Goal: Use online tool/utility: Utilize a website feature to perform a specific function

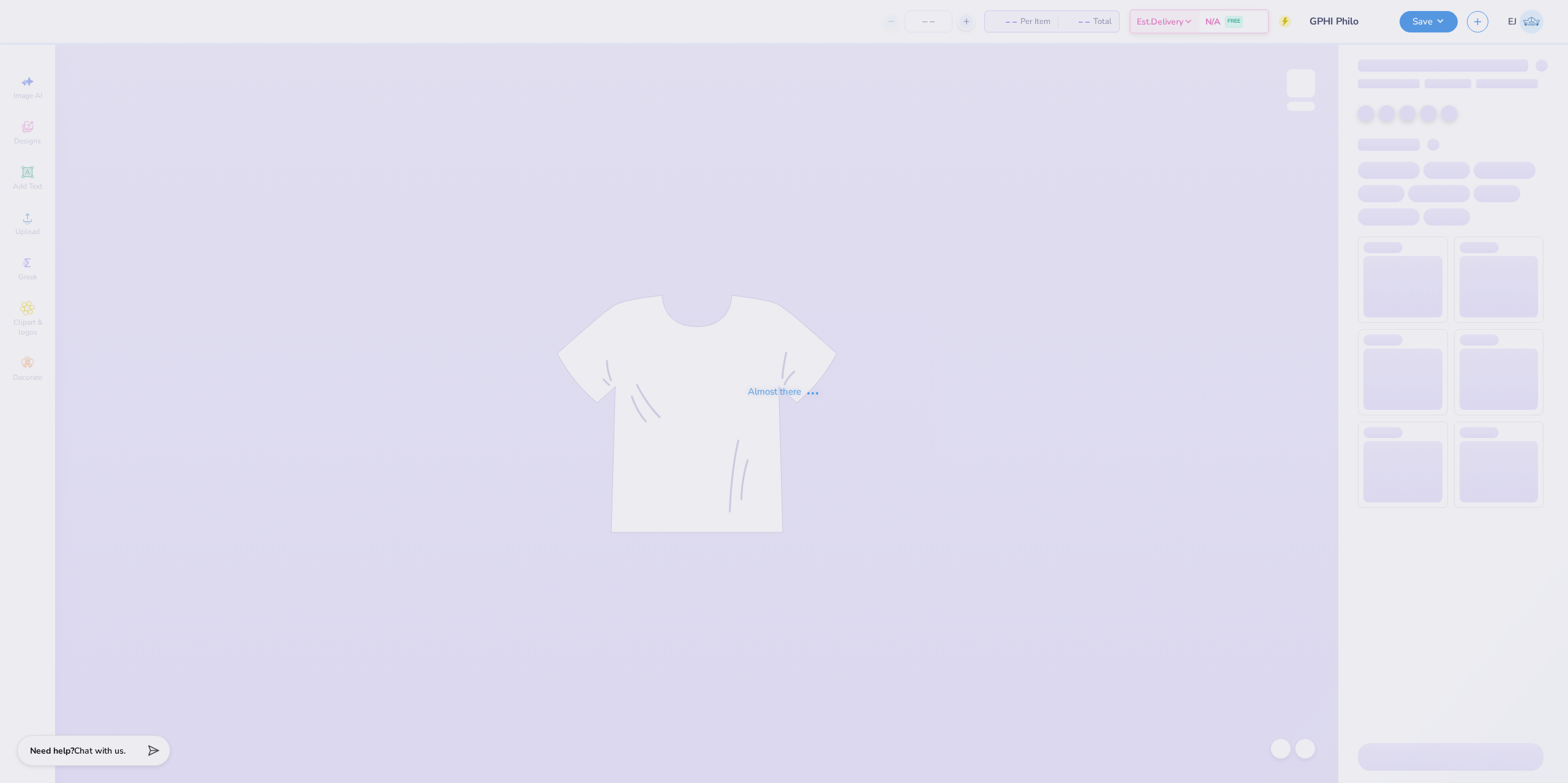
type input "GPHI Philo"
type input "24"
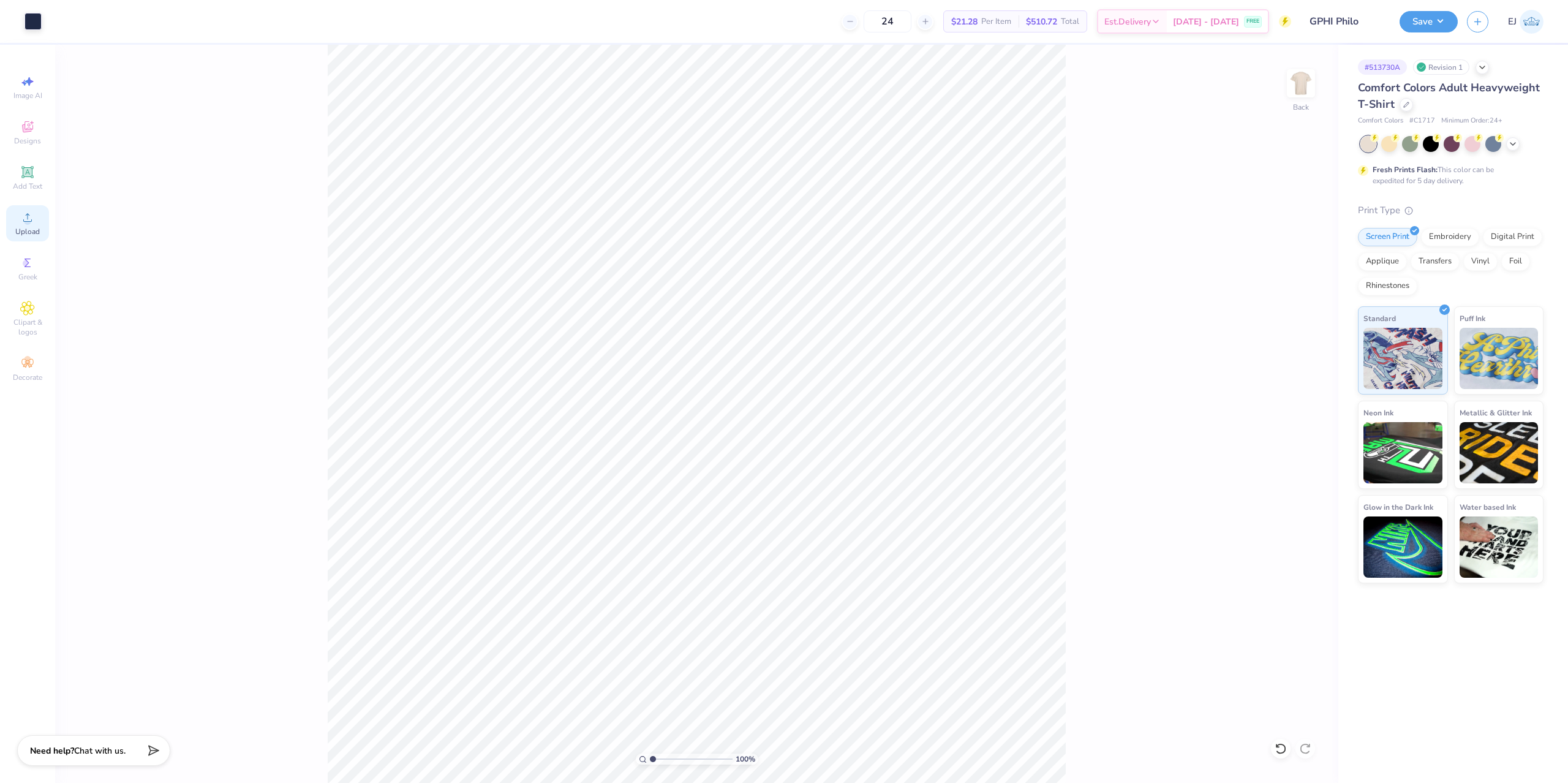
click at [32, 220] on icon at bounding box center [27, 217] width 14 height 14
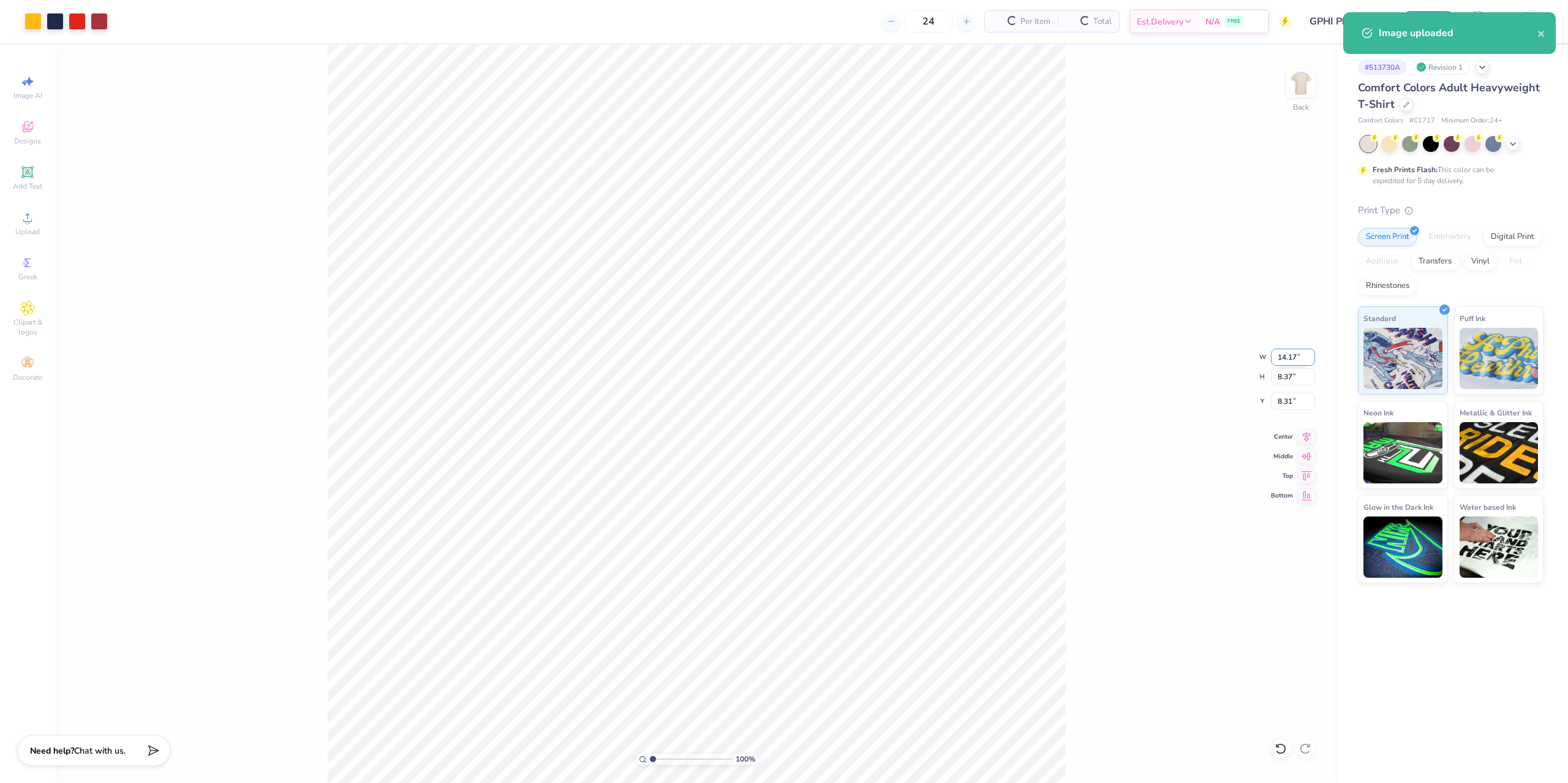
click at [1283, 357] on input "14.17" at bounding box center [1293, 356] width 44 height 17
type input "12.00"
type input "7.09"
type input "5.26"
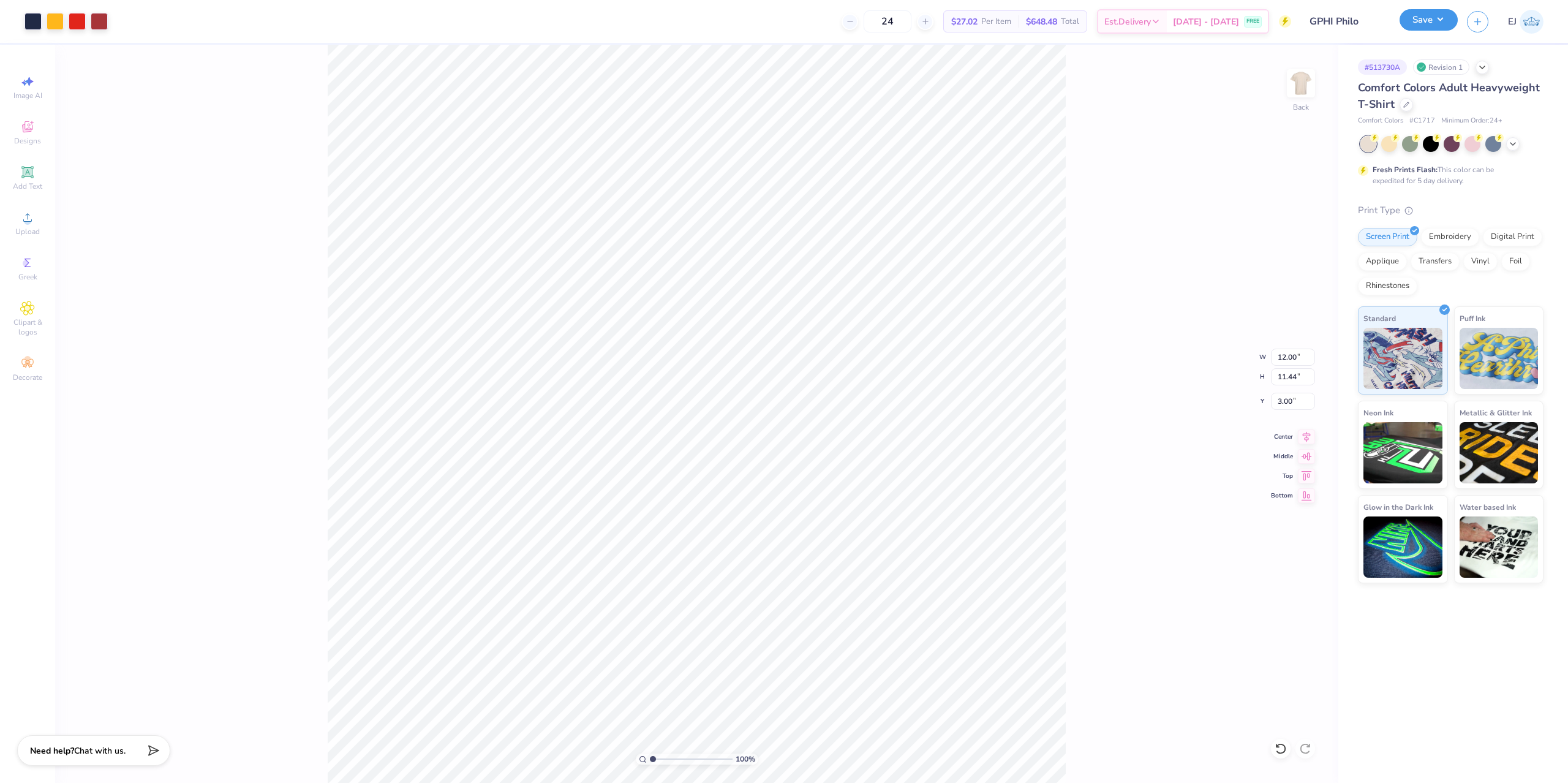
click at [1417, 30] on button "Save" at bounding box center [1429, 19] width 58 height 22
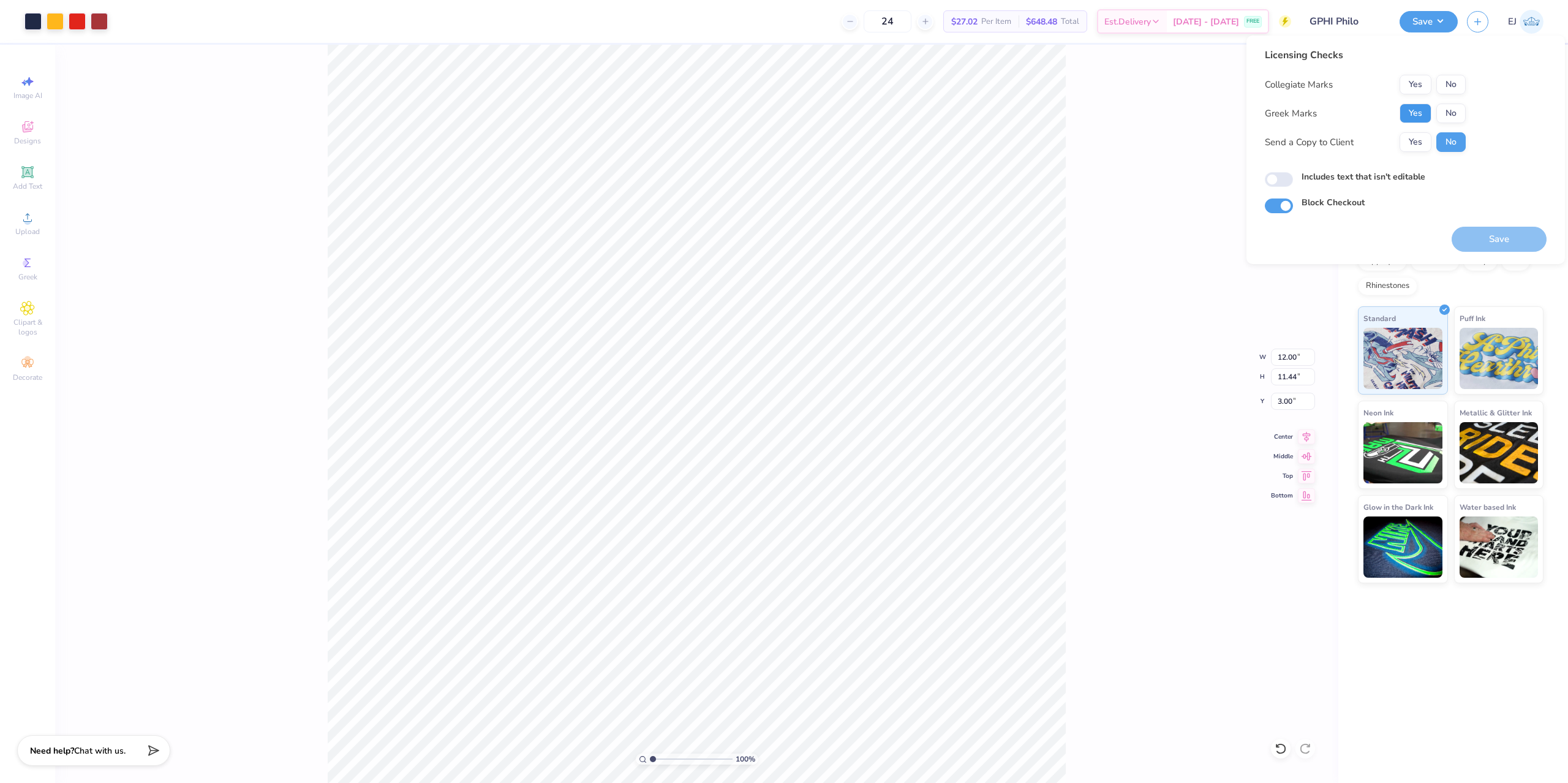
click at [1422, 116] on button "Yes" at bounding box center [1416, 113] width 32 height 19
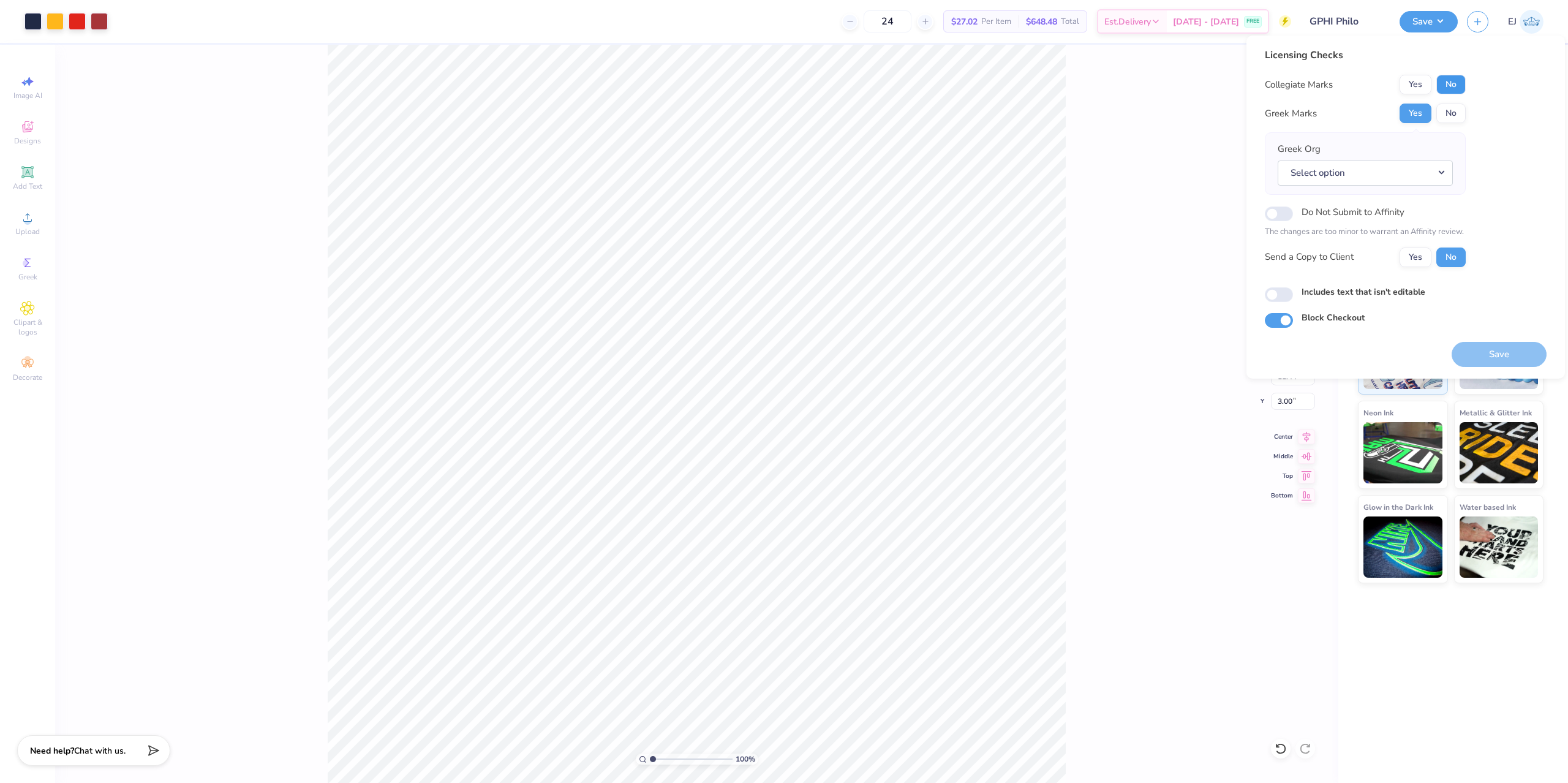
click at [1455, 89] on button "No" at bounding box center [1451, 84] width 30 height 19
click at [1330, 170] on button "Select option" at bounding box center [1366, 172] width 175 height 25
click at [1356, 261] on link "Gamma Phi Beta" at bounding box center [1365, 260] width 165 height 20
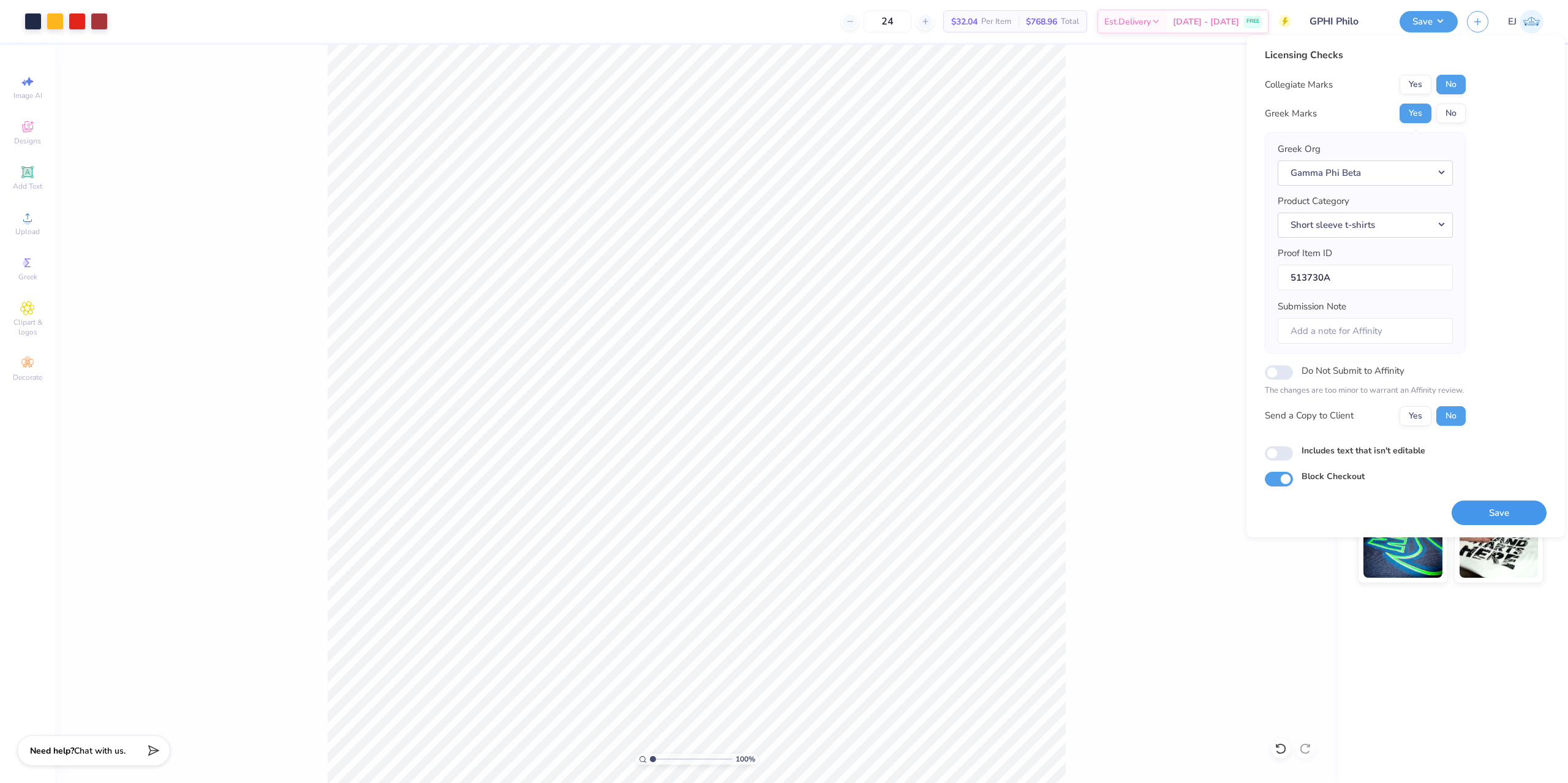
click at [1488, 506] on button "Save" at bounding box center [1500, 513] width 95 height 25
